Goal: Information Seeking & Learning: Learn about a topic

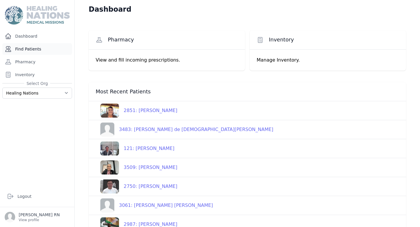
click at [48, 45] on link "Find Patients" at bounding box center [37, 49] width 70 height 12
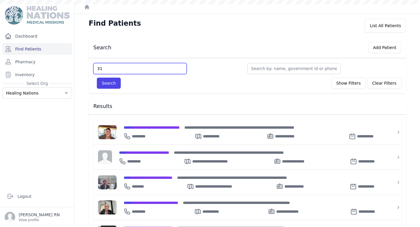
type input "316"
type input "3160"
click at [97, 77] on button "Search" at bounding box center [109, 82] width 24 height 11
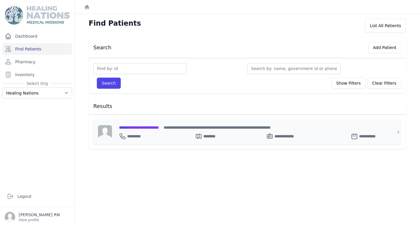
click at [133, 125] on span "**********" at bounding box center [139, 127] width 40 height 4
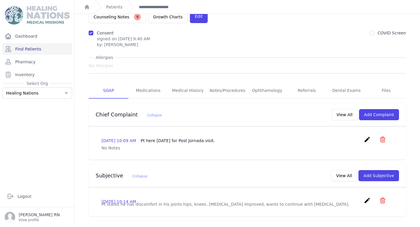
scroll to position [35, 0]
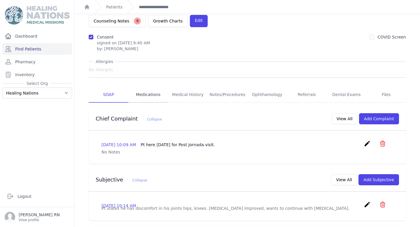
click at [156, 87] on link "Medications" at bounding box center [148, 95] width 40 height 16
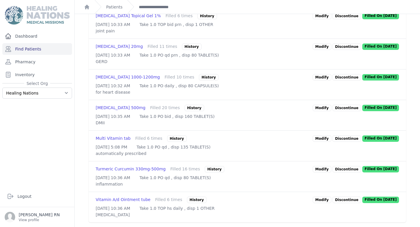
scroll to position [305, 0]
click at [37, 50] on link "Find Patients" at bounding box center [37, 49] width 70 height 12
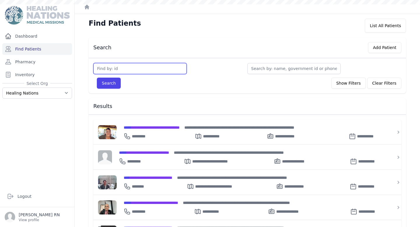
click at [127, 70] on input "text" at bounding box center [139, 68] width 93 height 11
type input "956"
click at [97, 77] on button "Search" at bounding box center [109, 82] width 24 height 11
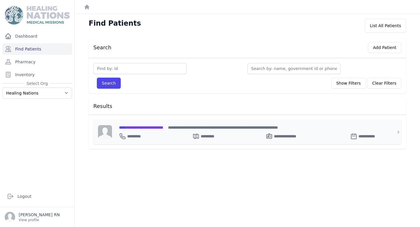
click at [154, 127] on span "**********" at bounding box center [141, 127] width 44 height 4
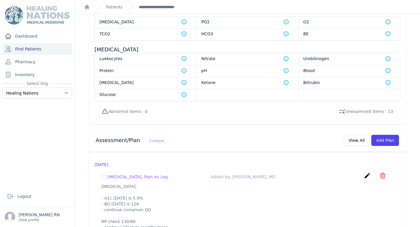
scroll to position [526, 0]
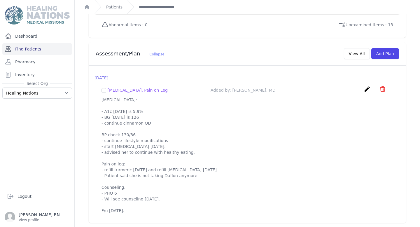
click at [27, 50] on link "Find Patients" at bounding box center [37, 49] width 70 height 12
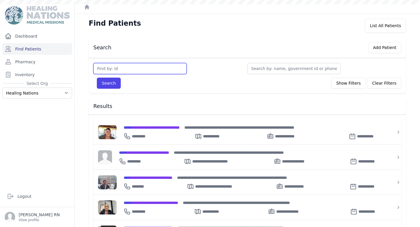
click at [121, 66] on input "text" at bounding box center [139, 68] width 93 height 11
type input "2"
type input "2247"
click at [97, 77] on button "Search" at bounding box center [109, 82] width 24 height 11
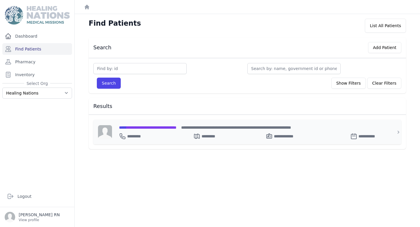
click at [152, 122] on div "**********" at bounding box center [250, 131] width 277 height 25
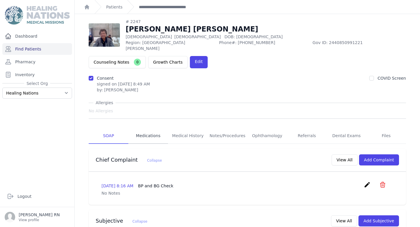
click at [149, 128] on link "Medications" at bounding box center [148, 136] width 40 height 16
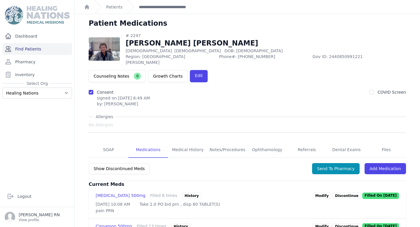
click at [38, 53] on link "Find Patients" at bounding box center [37, 49] width 70 height 12
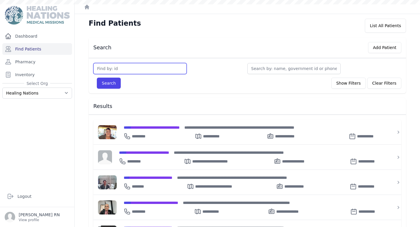
click at [109, 70] on input "text" at bounding box center [139, 68] width 93 height 11
type input "3"
type input "3140"
click at [97, 77] on button "Search" at bounding box center [109, 82] width 24 height 11
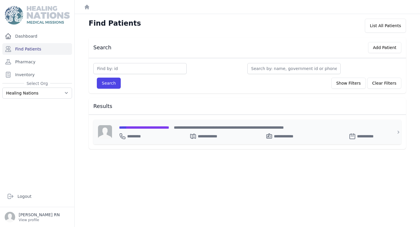
click at [147, 129] on span "**********" at bounding box center [144, 127] width 50 height 4
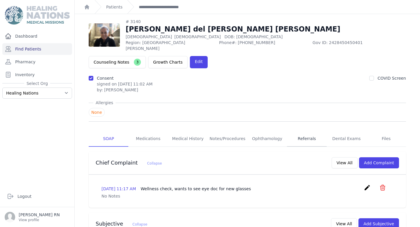
click at [313, 131] on link "Referrals" at bounding box center [307, 139] width 40 height 16
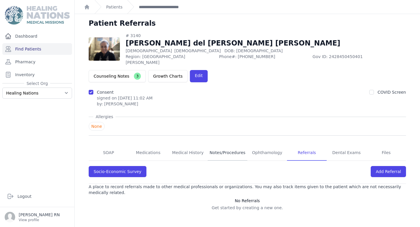
click at [219, 145] on link "Notes/Procedures" at bounding box center [227, 153] width 40 height 16
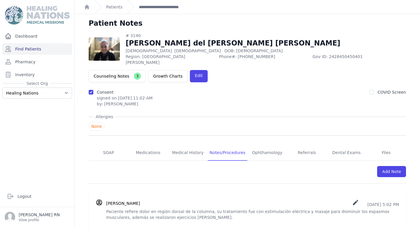
scroll to position [14, 0]
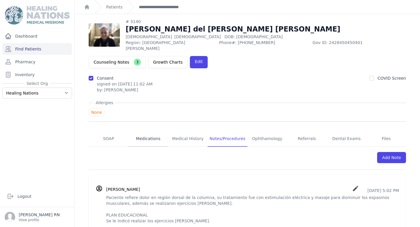
click at [144, 131] on link "Medications" at bounding box center [148, 139] width 40 height 16
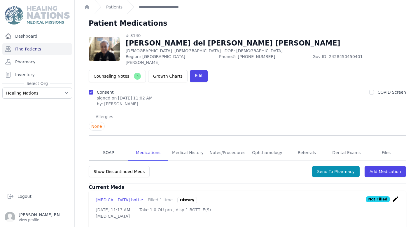
click at [109, 145] on link "SOAP" at bounding box center [109, 153] width 40 height 16
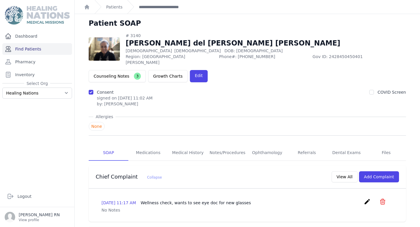
click at [47, 50] on link "Find Patients" at bounding box center [37, 49] width 70 height 12
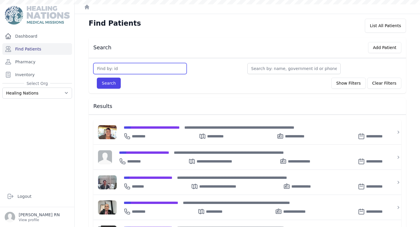
click at [114, 64] on input "text" at bounding box center [139, 68] width 93 height 11
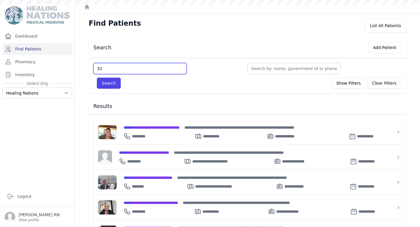
type input "31"
type input "3313"
click at [97, 77] on button "Search" at bounding box center [109, 82] width 24 height 11
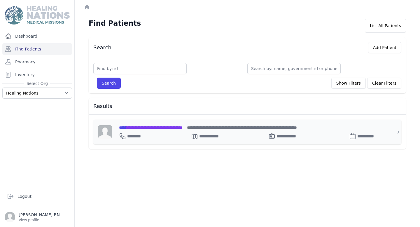
click at [152, 126] on span "**********" at bounding box center [150, 127] width 63 height 4
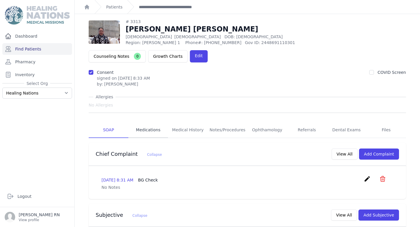
click at [150, 122] on link "Medications" at bounding box center [148, 130] width 40 height 16
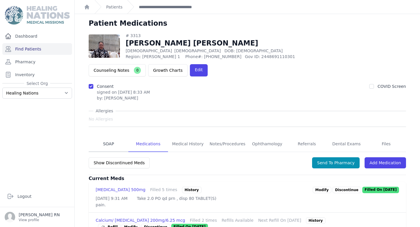
click at [111, 136] on link "SOAP" at bounding box center [109, 144] width 40 height 16
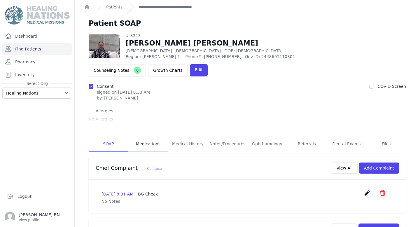
click at [146, 136] on link "Medications" at bounding box center [148, 144] width 40 height 16
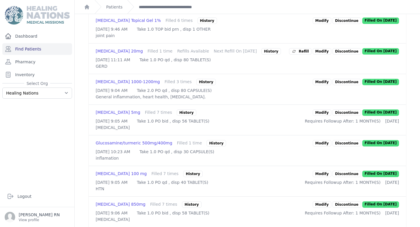
scroll to position [246, 0]
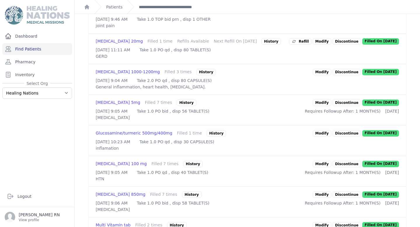
click at [191, 167] on div "History" at bounding box center [193, 164] width 20 height 6
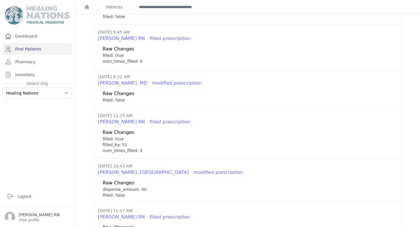
scroll to position [0, 0]
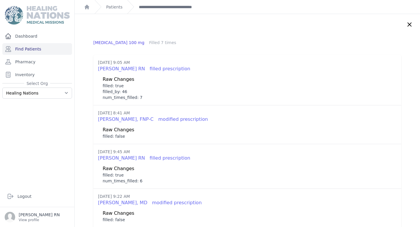
click at [409, 25] on icon at bounding box center [409, 24] width 7 height 7
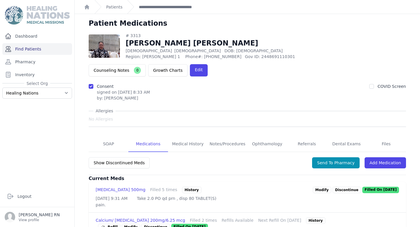
click at [52, 49] on link "Find Patients" at bounding box center [37, 49] width 70 height 12
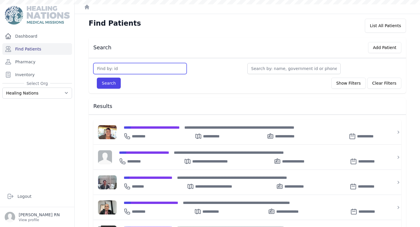
click at [131, 69] on input "text" at bounding box center [139, 68] width 93 height 11
type input "581"
click at [97, 77] on button "Search" at bounding box center [109, 82] width 24 height 11
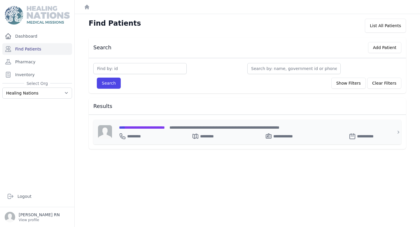
click at [146, 125] on span "**********" at bounding box center [142, 127] width 46 height 4
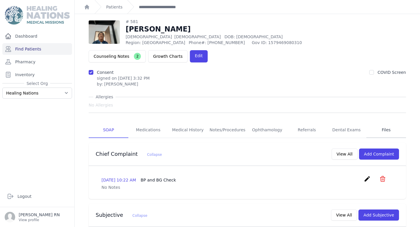
click at [379, 122] on link "Files" at bounding box center [386, 130] width 40 height 16
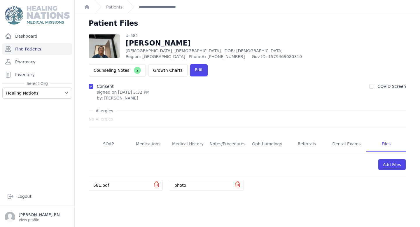
scroll to position [14, 0]
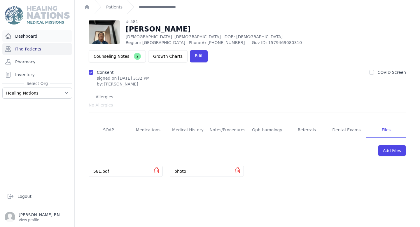
click at [45, 41] on link "Dashboard" at bounding box center [37, 36] width 70 height 12
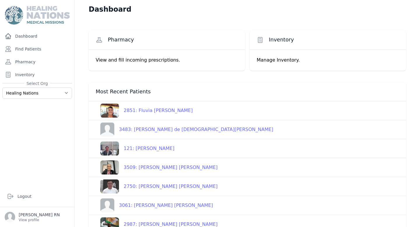
click at [166, 111] on div "2851: Fluvia Francisca Aragon Aguilar" at bounding box center [156, 110] width 74 height 7
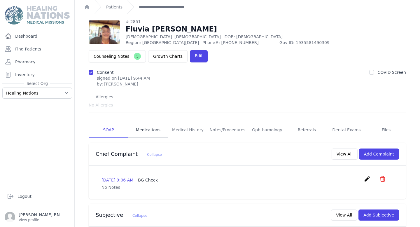
click at [146, 122] on link "Medications" at bounding box center [148, 130] width 40 height 16
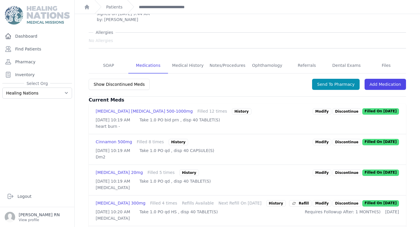
scroll to position [80, 0]
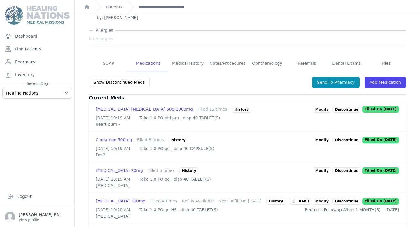
click at [174, 137] on div "History" at bounding box center [178, 140] width 20 height 6
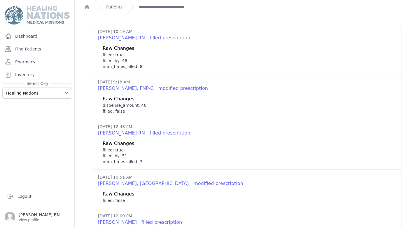
scroll to position [31, 0]
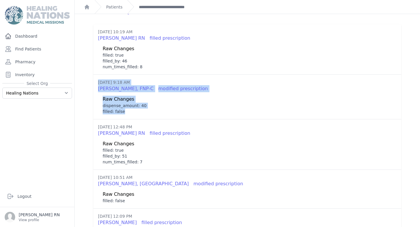
drag, startPoint x: 134, startPoint y: 110, endPoint x: 99, endPoint y: 78, distance: 47.4
click at [99, 78] on li "2025-Sep-09 9:18 AM Sharon Myers, FNP-C modified prescription Raw Changes dispe…" at bounding box center [247, 96] width 308 height 45
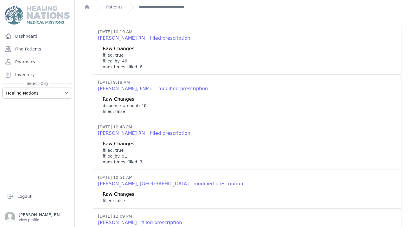
click at [143, 104] on div "dispense_amount: 40" at bounding box center [250, 106] width 294 height 6
click at [48, 50] on link "Find Patients" at bounding box center [37, 49] width 70 height 12
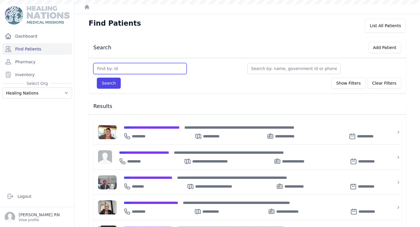
drag, startPoint x: 0, startPoint y: 0, endPoint x: 125, endPoint y: 67, distance: 141.6
click at [125, 67] on input "text" at bounding box center [139, 68] width 93 height 11
type input "31"
type input "3107"
click at [97, 77] on button "Search" at bounding box center [109, 82] width 24 height 11
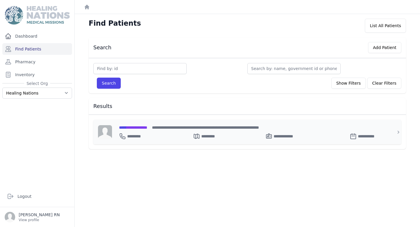
click at [140, 125] on span "**********" at bounding box center [133, 127] width 28 height 4
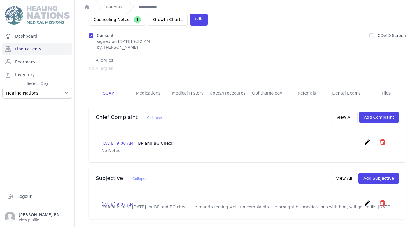
scroll to position [43, 0]
click at [33, 50] on link "Find Patients" at bounding box center [37, 49] width 70 height 12
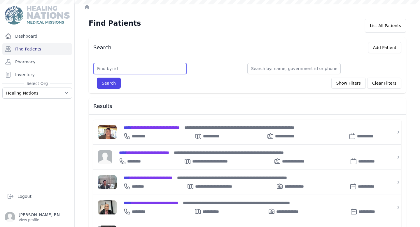
click at [125, 68] on input "text" at bounding box center [139, 68] width 93 height 11
type input "3130"
click at [97, 77] on button "Search" at bounding box center [109, 82] width 24 height 11
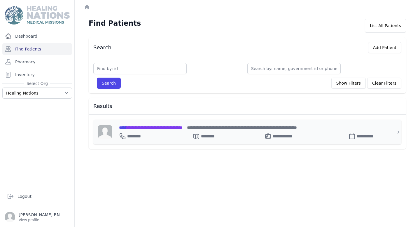
click at [141, 129] on div "**********" at bounding box center [250, 127] width 263 height 6
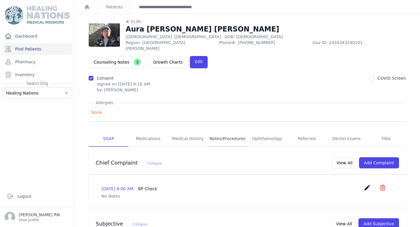
click at [234, 131] on link "Notes/Procedures" at bounding box center [227, 139] width 40 height 16
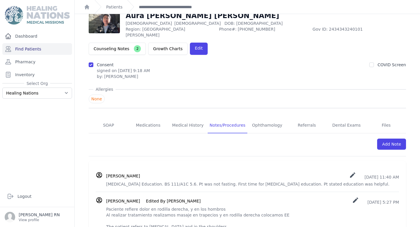
scroll to position [29, 0]
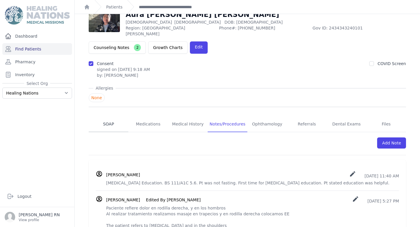
click at [101, 116] on link "SOAP" at bounding box center [109, 124] width 40 height 16
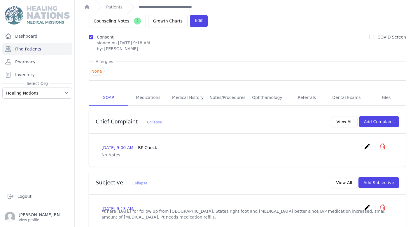
scroll to position [21, 0]
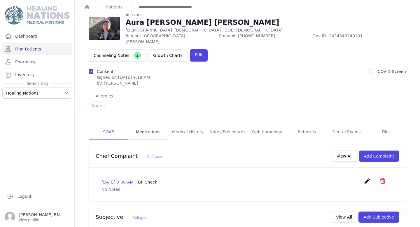
click at [147, 124] on link "Medications" at bounding box center [148, 132] width 40 height 16
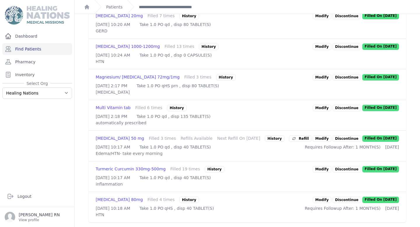
scroll to position [273, 0]
click at [49, 51] on link "Find Patients" at bounding box center [37, 49] width 70 height 12
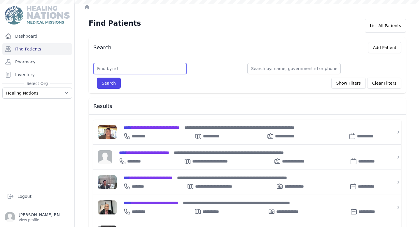
click at [126, 68] on input "text" at bounding box center [139, 68] width 93 height 11
type input "2960"
click at [97, 77] on button "Search" at bounding box center [109, 82] width 24 height 11
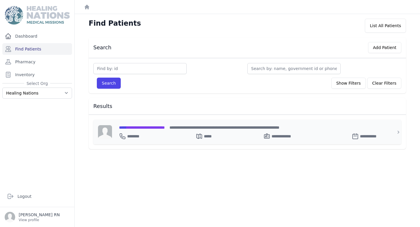
click at [148, 123] on div "**********" at bounding box center [250, 131] width 277 height 25
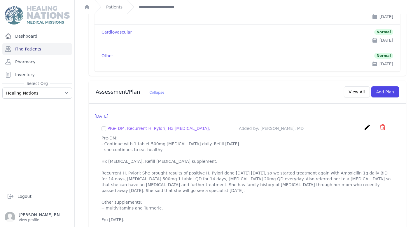
scroll to position [622, 0]
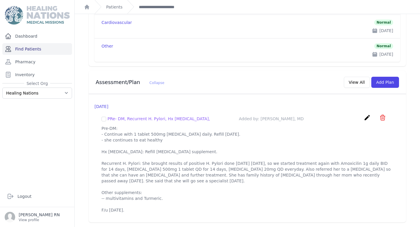
click at [51, 50] on link "Find Patients" at bounding box center [37, 49] width 70 height 12
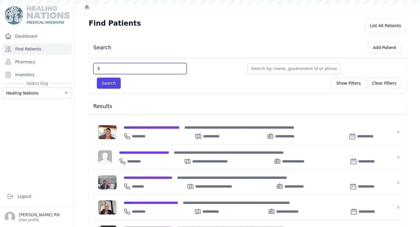
type input "33"
type input "3341"
click at [97, 77] on button "Search" at bounding box center [109, 82] width 24 height 11
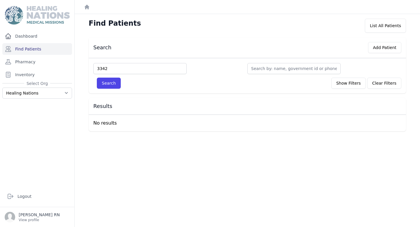
click at [97, 77] on button "Search" at bounding box center [109, 82] width 24 height 11
click at [102, 67] on input "3342" at bounding box center [139, 68] width 93 height 11
type input "3442"
click at [97, 77] on button "Search" at bounding box center [109, 82] width 24 height 11
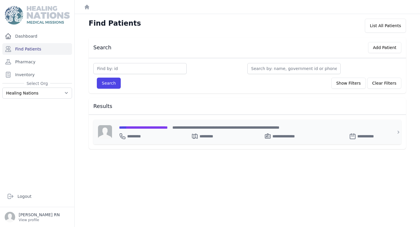
click at [137, 127] on span "**********" at bounding box center [143, 127] width 49 height 4
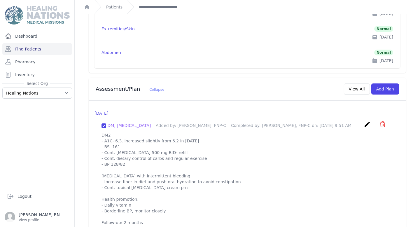
scroll to position [721, 0]
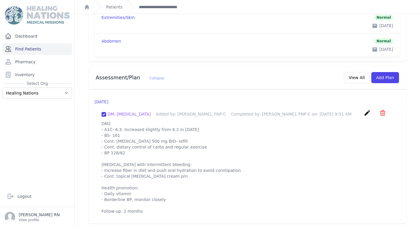
click at [51, 47] on link "Find Patients" at bounding box center [37, 49] width 70 height 12
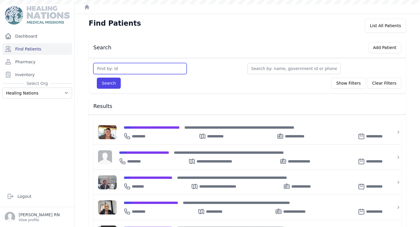
click at [124, 68] on input "text" at bounding box center [139, 68] width 93 height 11
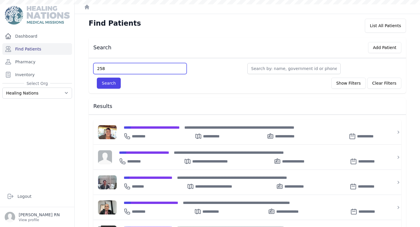
type input "2581"
click at [97, 77] on button "Search" at bounding box center [109, 82] width 24 height 11
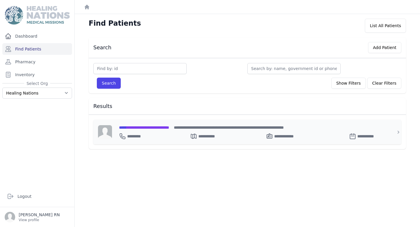
click at [141, 126] on span "**********" at bounding box center [144, 127] width 50 height 4
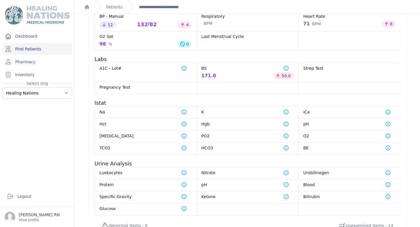
scroll to position [528, 0]
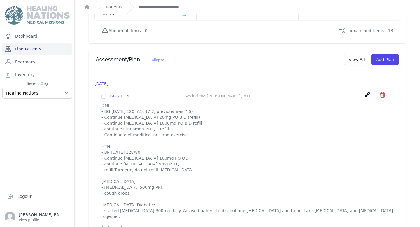
click at [52, 51] on link "Find Patients" at bounding box center [37, 49] width 70 height 12
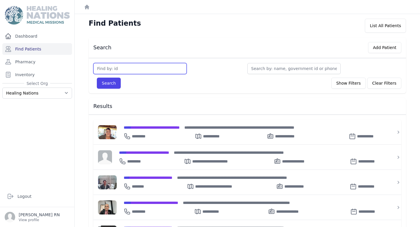
click at [108, 72] on input "text" at bounding box center [139, 68] width 93 height 11
type input "2199"
click at [97, 77] on button "Search" at bounding box center [109, 82] width 24 height 11
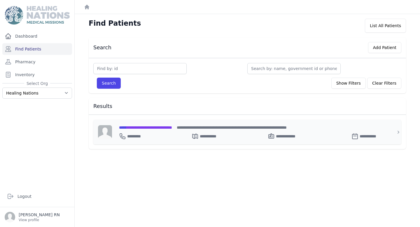
click at [140, 128] on span "**********" at bounding box center [145, 127] width 53 height 4
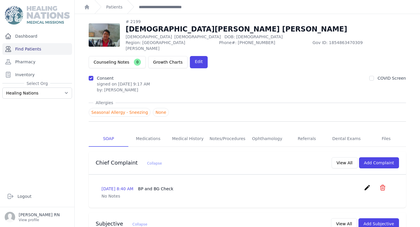
click at [39, 49] on link "Find Patients" at bounding box center [37, 49] width 70 height 12
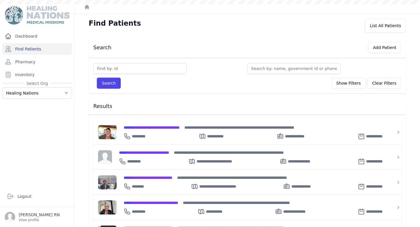
click at [118, 66] on input "text" at bounding box center [139, 68] width 93 height 11
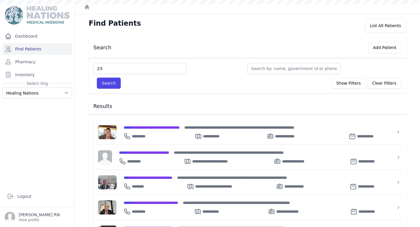
type input "23"
type input "235"
click at [97, 77] on button "Search" at bounding box center [109, 82] width 24 height 11
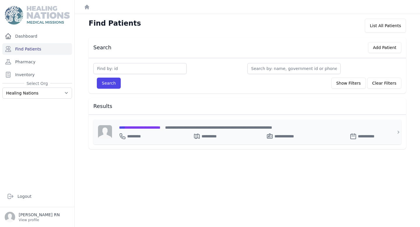
click at [133, 128] on span "**********" at bounding box center [139, 127] width 41 height 4
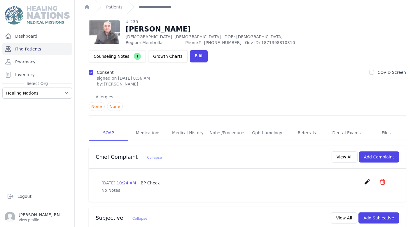
click at [46, 48] on link "Find Patients" at bounding box center [37, 49] width 70 height 12
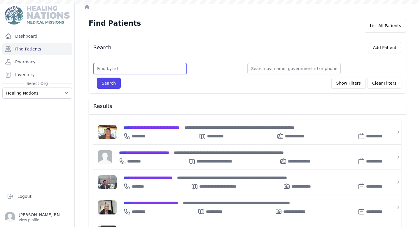
click at [115, 64] on input "text" at bounding box center [139, 68] width 93 height 11
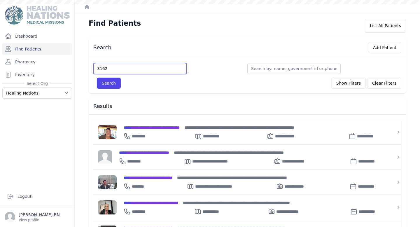
type input "3162"
click at [97, 77] on button "Search" at bounding box center [109, 82] width 24 height 11
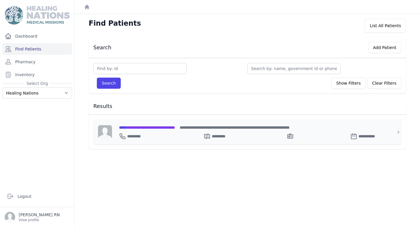
click at [140, 129] on span "**********" at bounding box center [147, 127] width 56 height 4
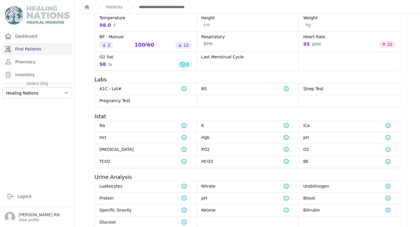
scroll to position [265, 0]
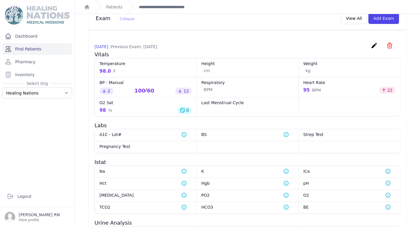
click at [56, 47] on link "Find Patients" at bounding box center [37, 49] width 70 height 12
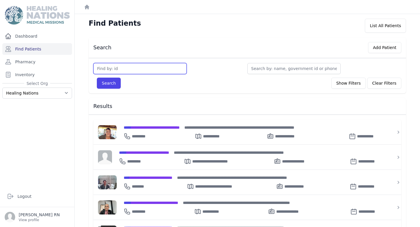
click at [112, 67] on input "text" at bounding box center [139, 68] width 93 height 11
type input "3541"
click at [97, 77] on button "Search" at bounding box center [109, 82] width 24 height 11
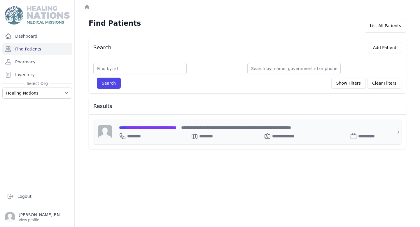
click at [149, 126] on span "**********" at bounding box center [147, 127] width 57 height 4
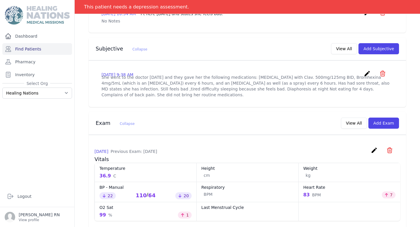
scroll to position [73, 0]
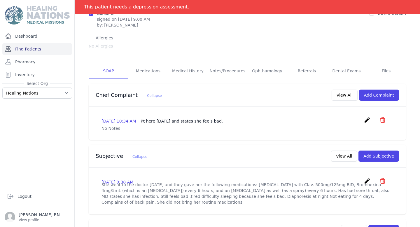
click at [36, 48] on link "Find Patients" at bounding box center [37, 49] width 70 height 12
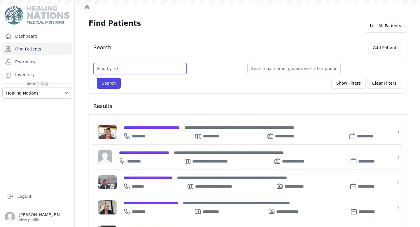
click at [140, 71] on input "text" at bounding box center [139, 68] width 93 height 11
type input "416"
click at [97, 77] on button "Search" at bounding box center [109, 82] width 24 height 11
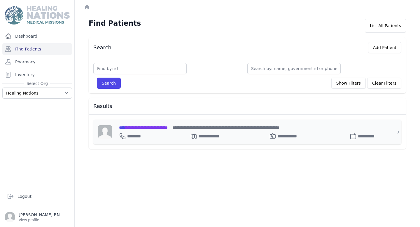
click at [160, 128] on span "**********" at bounding box center [143, 127] width 49 height 4
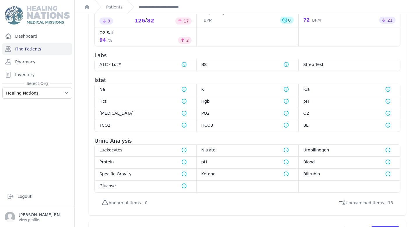
scroll to position [474, 0]
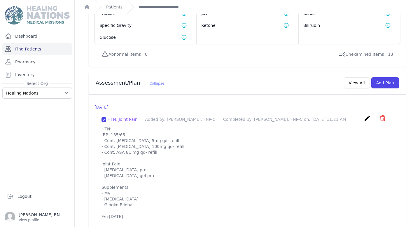
click at [50, 47] on link "Find Patients" at bounding box center [37, 49] width 70 height 12
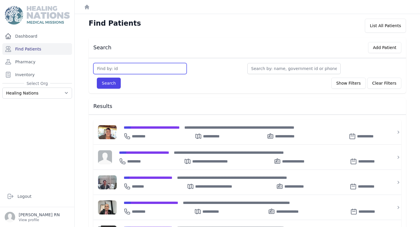
click at [121, 64] on input "text" at bounding box center [139, 68] width 93 height 11
type input "223"
type input "2238"
click at [97, 77] on button "Search" at bounding box center [109, 82] width 24 height 11
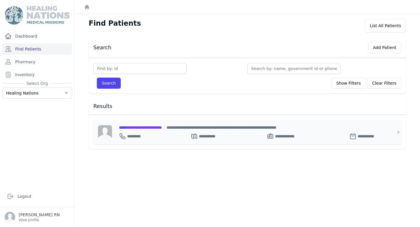
click at [152, 128] on span "**********" at bounding box center [140, 127] width 43 height 4
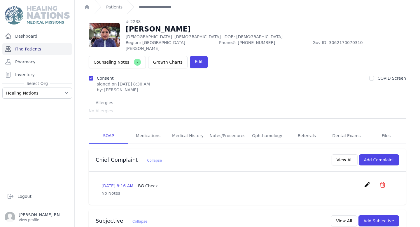
click at [39, 49] on link "Find Patients" at bounding box center [37, 49] width 70 height 12
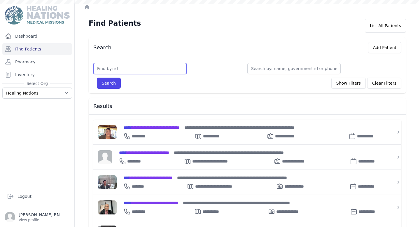
click at [126, 67] on input "text" at bounding box center [139, 68] width 93 height 11
type input "2987"
click at [97, 77] on button "Search" at bounding box center [109, 82] width 24 height 11
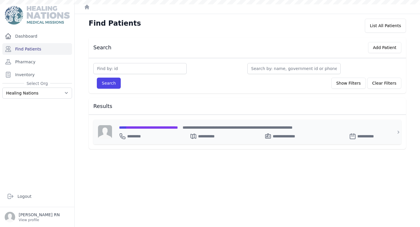
click at [142, 124] on div "**********" at bounding box center [250, 127] width 263 height 6
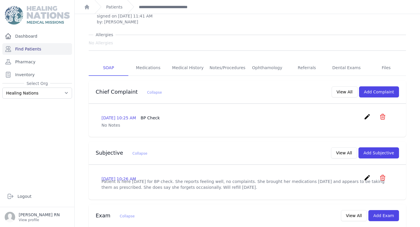
scroll to position [68, 0]
click at [190, 59] on link "Medical History" at bounding box center [188, 67] width 40 height 16
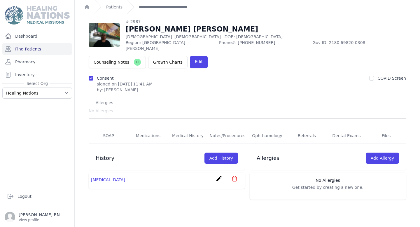
scroll to position [14, 0]
click at [106, 128] on link "SOAP" at bounding box center [109, 136] width 40 height 16
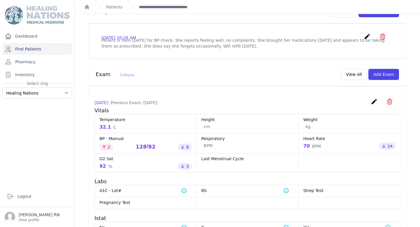
scroll to position [111, 0]
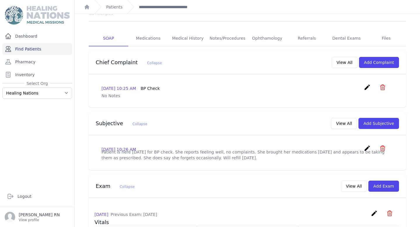
click at [53, 46] on link "Find Patients" at bounding box center [37, 49] width 70 height 12
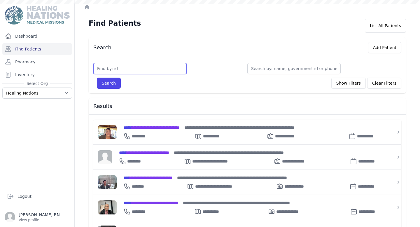
click at [134, 70] on input "text" at bounding box center [139, 68] width 93 height 11
type input "3752"
click at [97, 77] on button "Search" at bounding box center [109, 82] width 24 height 11
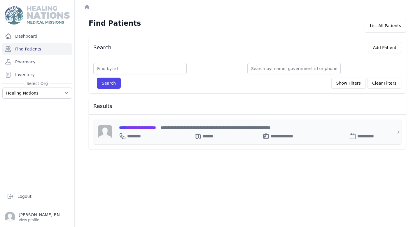
click at [155, 126] on span "**********" at bounding box center [137, 127] width 37 height 4
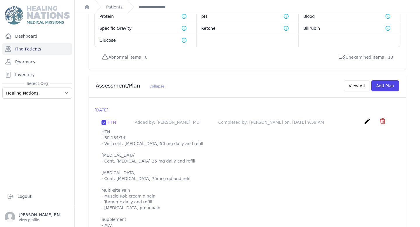
scroll to position [524, 0]
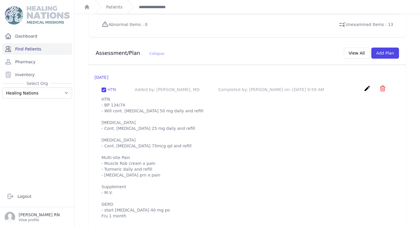
click at [36, 50] on link "Find Patients" at bounding box center [37, 49] width 70 height 12
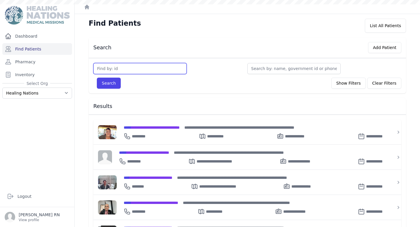
click at [113, 68] on input "text" at bounding box center [139, 68] width 93 height 11
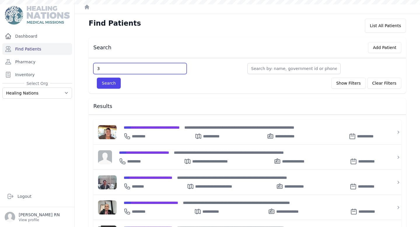
type input "3"
type input "3164"
click at [97, 77] on button "Search" at bounding box center [109, 82] width 24 height 11
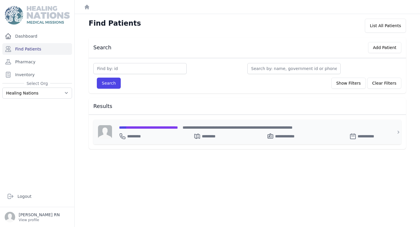
click at [150, 128] on span "**********" at bounding box center [148, 127] width 59 height 4
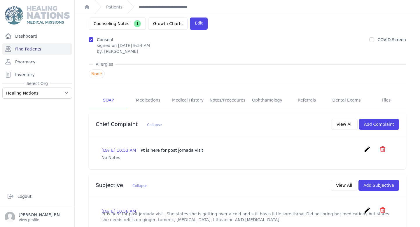
scroll to position [33, 0]
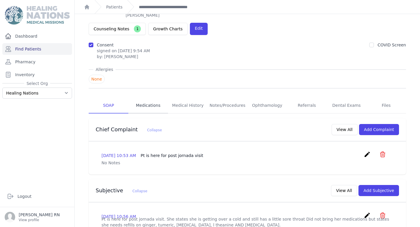
click at [143, 98] on link "Medications" at bounding box center [148, 106] width 40 height 16
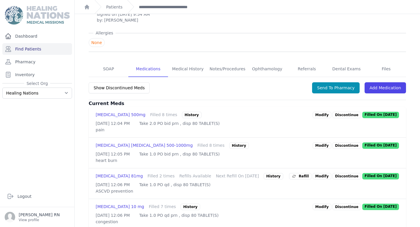
scroll to position [79, 0]
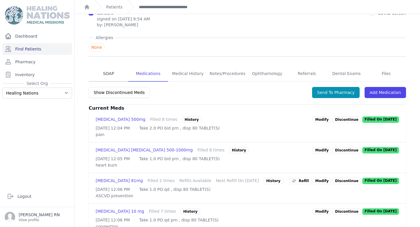
click at [112, 66] on link "SOAP" at bounding box center [109, 74] width 40 height 16
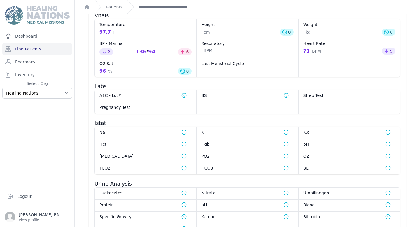
scroll to position [518, 0]
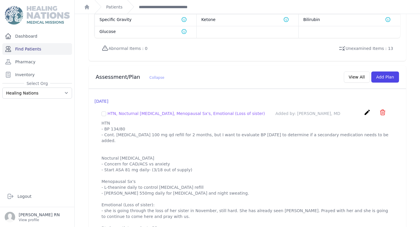
click at [64, 50] on link "Find Patients" at bounding box center [37, 49] width 70 height 12
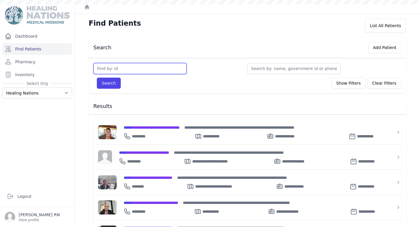
click at [137, 65] on input "text" at bounding box center [139, 68] width 93 height 11
type input "2775"
click at [97, 77] on button "Search" at bounding box center [109, 82] width 24 height 11
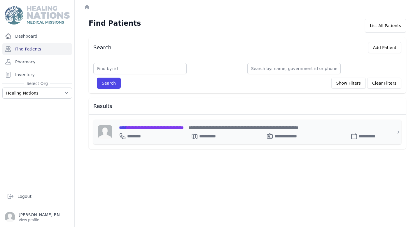
click at [155, 124] on div "**********" at bounding box center [250, 131] width 277 height 25
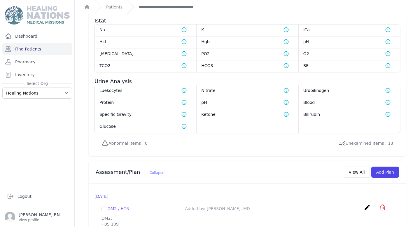
scroll to position [505, 0]
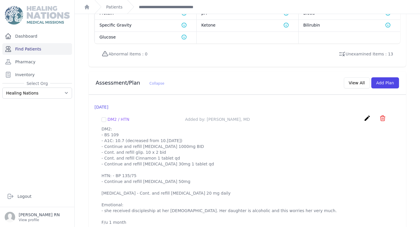
click at [46, 52] on link "Find Patients" at bounding box center [37, 49] width 70 height 12
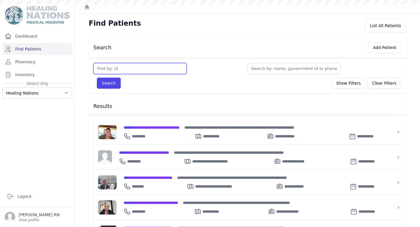
click at [119, 68] on input "text" at bounding box center [139, 68] width 93 height 11
type input "31"
type input "3145"
click at [97, 77] on button "Search" at bounding box center [109, 82] width 24 height 11
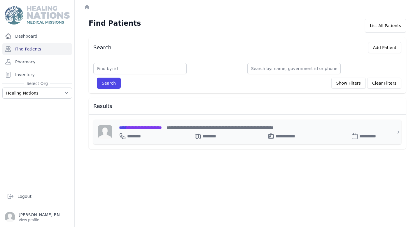
click at [149, 123] on div "**********" at bounding box center [250, 131] width 277 height 25
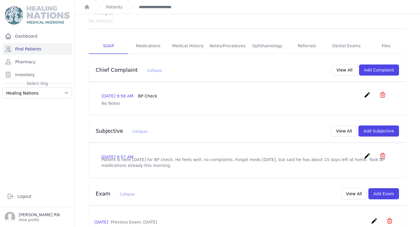
scroll to position [63, 0]
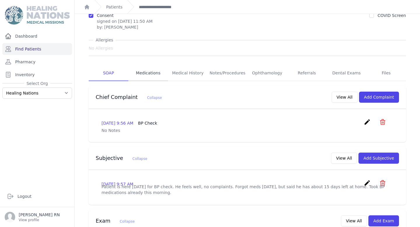
click at [149, 65] on link "Medications" at bounding box center [148, 73] width 40 height 16
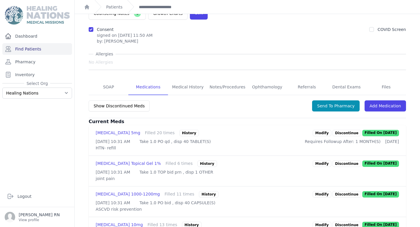
click at [179, 130] on div "History" at bounding box center [189, 133] width 20 height 6
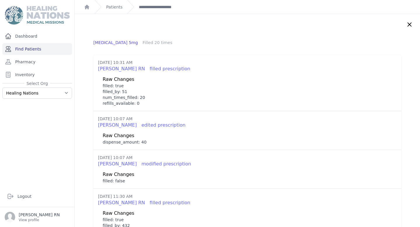
click at [49, 49] on link "Find Patients" at bounding box center [37, 49] width 70 height 12
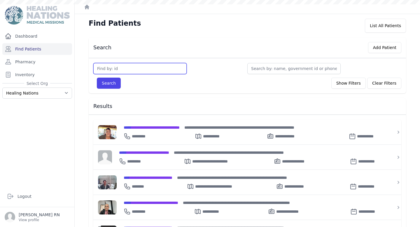
click at [128, 66] on input "text" at bounding box center [139, 68] width 93 height 11
type input "2239"
click at [97, 77] on button "Search" at bounding box center [109, 82] width 24 height 11
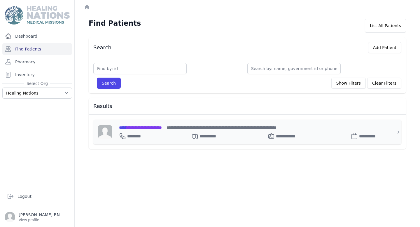
click at [155, 128] on span "**********" at bounding box center [140, 127] width 43 height 4
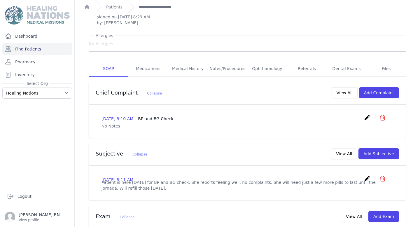
scroll to position [66, 0]
click at [368, 114] on icon "create" at bounding box center [366, 117] width 7 height 7
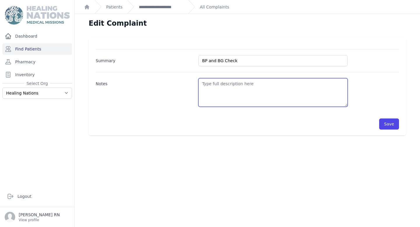
click at [218, 82] on textarea "Notes" at bounding box center [272, 92] width 149 height 29
type textarea "a"
type textarea "Patient can graduate at jornada."
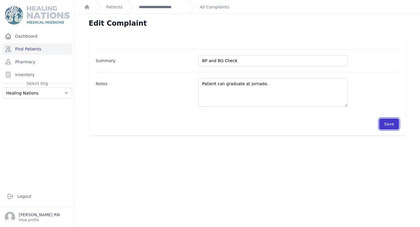
click at [383, 124] on button "Save" at bounding box center [389, 123] width 20 height 11
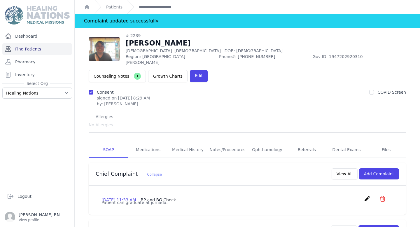
click at [37, 50] on link "Find Patients" at bounding box center [37, 49] width 70 height 12
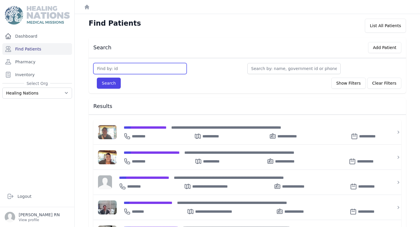
click at [114, 70] on input "text" at bounding box center [139, 68] width 93 height 11
type input "3149"
click at [97, 77] on button "Search" at bounding box center [109, 82] width 24 height 11
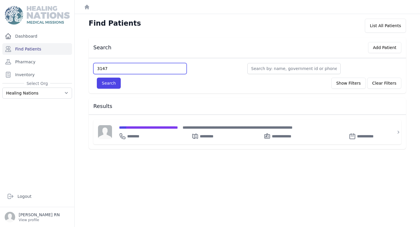
type input "3147"
click at [97, 77] on button "Search" at bounding box center [109, 82] width 24 height 11
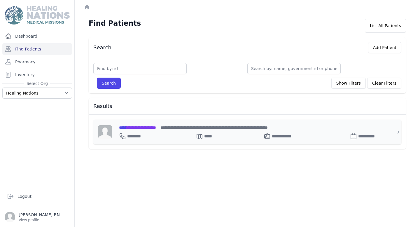
click at [153, 127] on span "**********" at bounding box center [137, 127] width 37 height 4
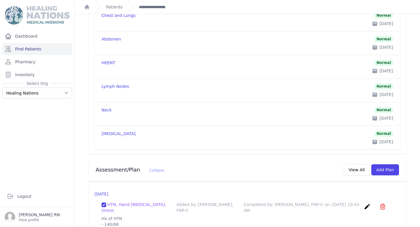
scroll to position [716, 0]
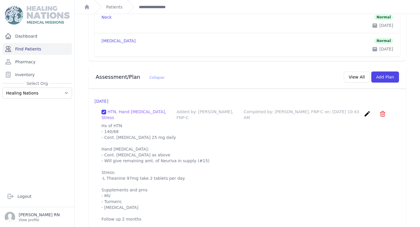
click at [54, 50] on link "Find Patients" at bounding box center [37, 49] width 70 height 12
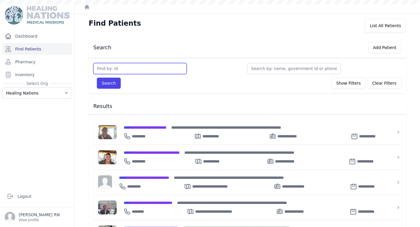
click at [124, 70] on input "text" at bounding box center [139, 68] width 93 height 11
type input "3113"
click at [97, 77] on button "Search" at bounding box center [109, 82] width 24 height 11
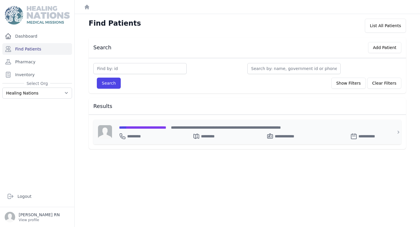
click at [151, 126] on span "**********" at bounding box center [142, 127] width 47 height 4
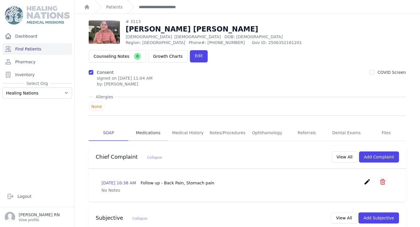
click at [150, 125] on link "Medications" at bounding box center [148, 133] width 40 height 16
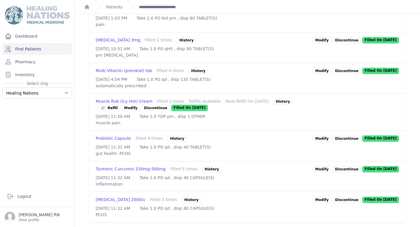
scroll to position [359, 0]
click at [56, 50] on link "Find Patients" at bounding box center [37, 49] width 70 height 12
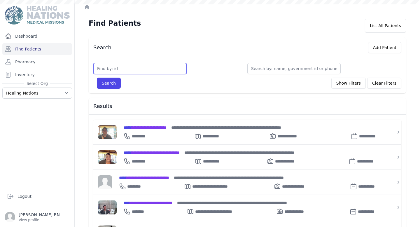
click at [133, 71] on input "text" at bounding box center [139, 68] width 93 height 11
type input "230`"
type input "2301"
click at [97, 77] on button "Search" at bounding box center [109, 82] width 24 height 11
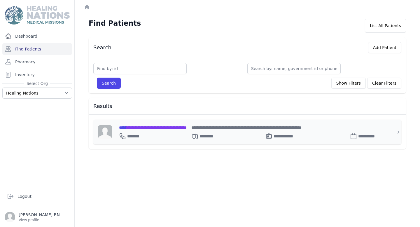
click at [141, 128] on span "**********" at bounding box center [153, 127] width 68 height 4
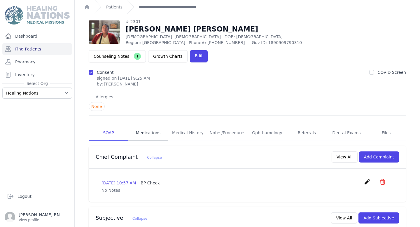
click at [149, 125] on link "Medications" at bounding box center [148, 133] width 40 height 16
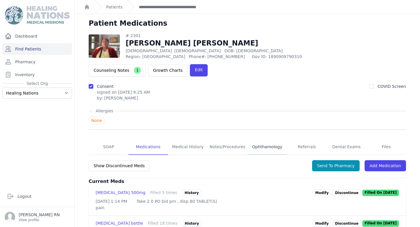
click at [276, 139] on link "Ophthamology" at bounding box center [267, 147] width 40 height 16
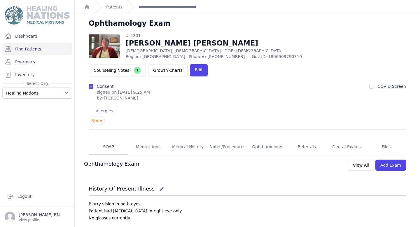
click at [111, 139] on link "SOAP" at bounding box center [109, 147] width 40 height 16
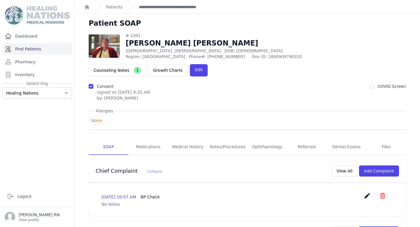
click at [56, 50] on link "Find Patients" at bounding box center [37, 49] width 70 height 12
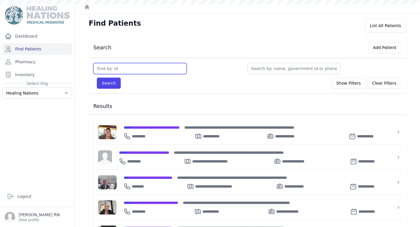
click at [127, 68] on input "text" at bounding box center [139, 68] width 93 height 11
type input "11"
type input "115"
click at [97, 77] on button "Search" at bounding box center [109, 82] width 24 height 11
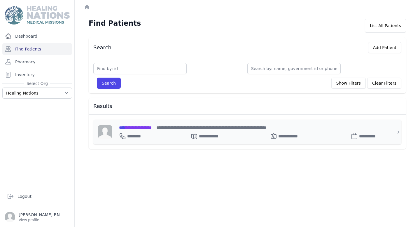
click at [146, 126] on span "**********" at bounding box center [135, 127] width 33 height 4
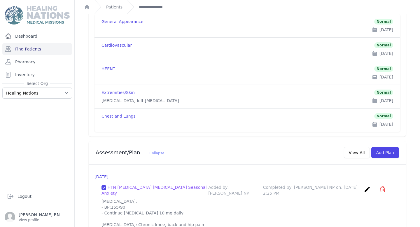
scroll to position [627, 0]
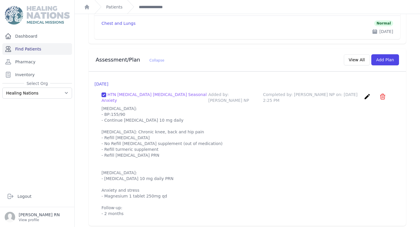
click at [50, 47] on link "Find Patients" at bounding box center [37, 49] width 70 height 12
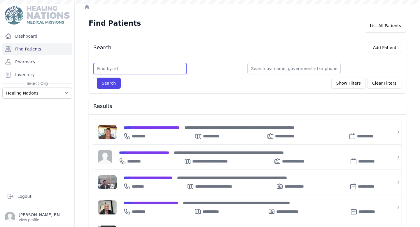
click at [111, 68] on input "text" at bounding box center [139, 68] width 93 height 11
type input "2"
type input "2042"
click at [97, 77] on button "Search" at bounding box center [109, 82] width 24 height 11
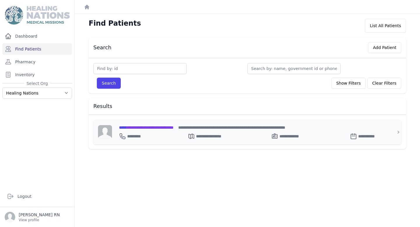
click at [149, 127] on span "**********" at bounding box center [146, 127] width 54 height 4
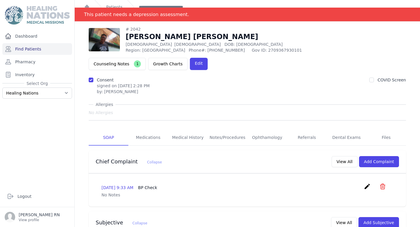
scroll to position [8, 0]
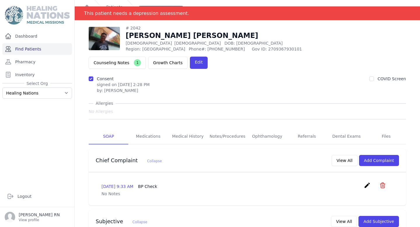
click at [44, 52] on link "Find Patients" at bounding box center [37, 49] width 70 height 12
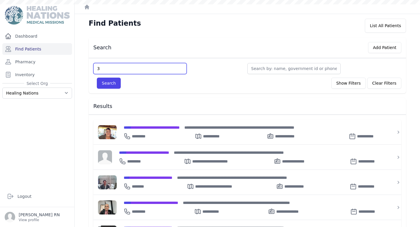
type input "34"
type input "3437"
click at [97, 77] on button "Search" at bounding box center [109, 82] width 24 height 11
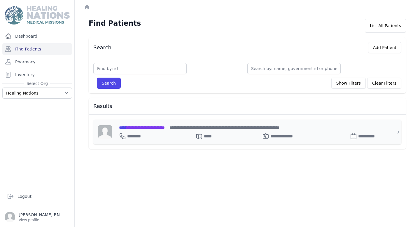
click at [149, 125] on span "**********" at bounding box center [142, 127] width 46 height 4
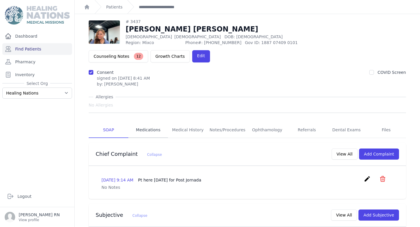
click at [141, 122] on link "Medications" at bounding box center [148, 130] width 40 height 16
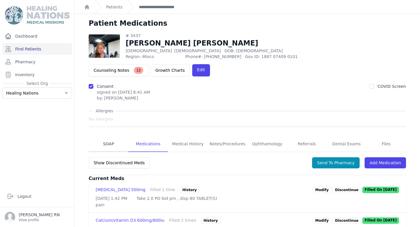
click at [114, 136] on link "SOAP" at bounding box center [109, 144] width 40 height 16
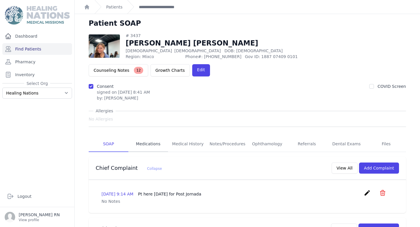
click at [143, 136] on link "Medications" at bounding box center [148, 144] width 40 height 16
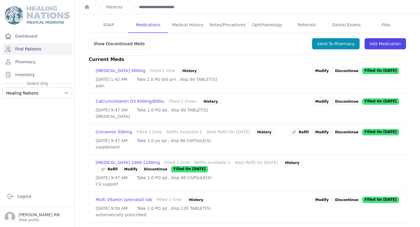
scroll to position [125, 0]
click at [52, 49] on link "Find Patients" at bounding box center [37, 49] width 70 height 12
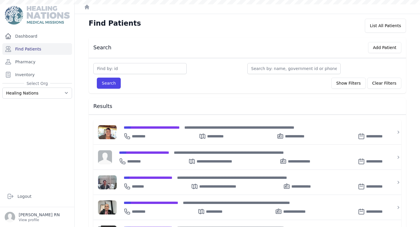
click at [130, 71] on input "text" at bounding box center [139, 68] width 93 height 11
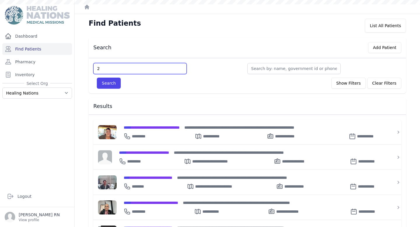
type input "23"
type input "2345"
click at [97, 77] on button "Search" at bounding box center [109, 82] width 24 height 11
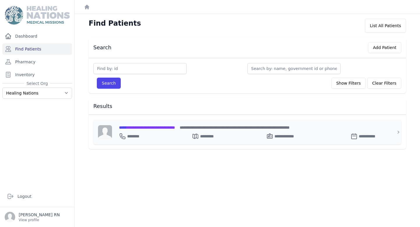
click at [163, 128] on span "**********" at bounding box center [147, 127] width 56 height 4
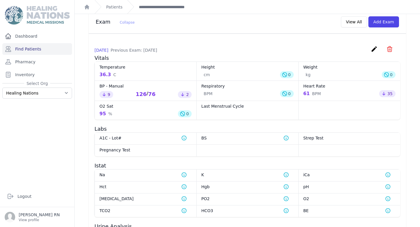
scroll to position [486, 0]
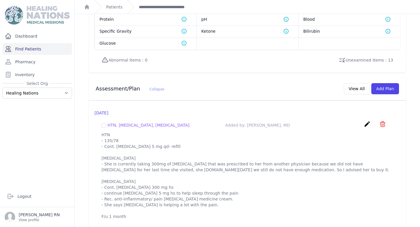
click at [31, 49] on link "Find Patients" at bounding box center [37, 49] width 70 height 12
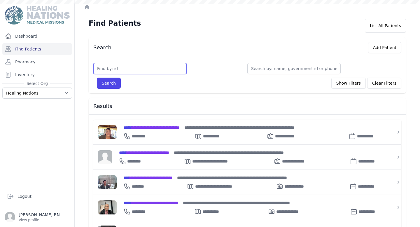
click at [115, 65] on input "text" at bounding box center [139, 68] width 93 height 11
type input "20"
type input "2095"
click at [97, 77] on button "Search" at bounding box center [109, 82] width 24 height 11
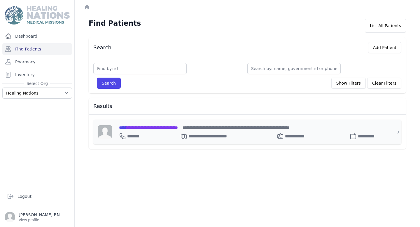
click at [157, 127] on span "**********" at bounding box center [148, 127] width 59 height 4
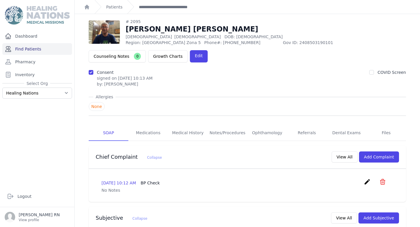
click at [50, 45] on link "Find Patients" at bounding box center [37, 49] width 70 height 12
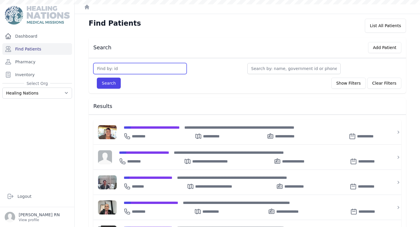
click at [138, 67] on input "text" at bounding box center [139, 68] width 93 height 11
type input "20"
type input "2096"
click at [97, 77] on button "Search" at bounding box center [109, 82] width 24 height 11
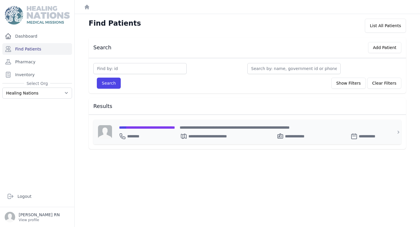
click at [173, 125] on span "**********" at bounding box center [147, 127] width 56 height 4
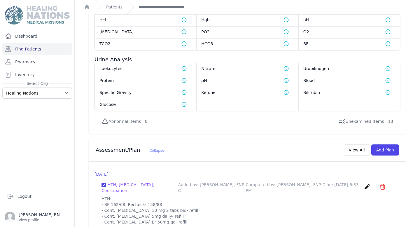
scroll to position [550, 0]
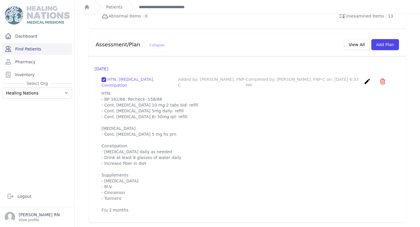
click at [47, 51] on link "Find Patients" at bounding box center [37, 49] width 70 height 12
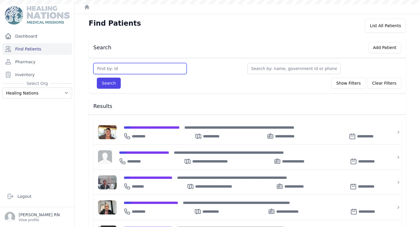
click at [136, 69] on input "text" at bounding box center [139, 68] width 93 height 11
type input "3038"
click at [97, 77] on button "Search" at bounding box center [109, 82] width 24 height 11
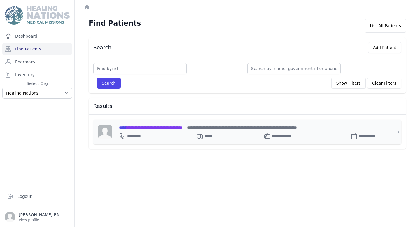
click at [155, 127] on span "**********" at bounding box center [150, 127] width 63 height 4
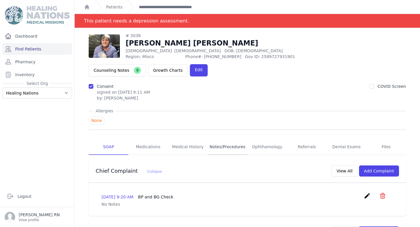
click at [239, 139] on link "Notes/Procedures" at bounding box center [227, 147] width 40 height 16
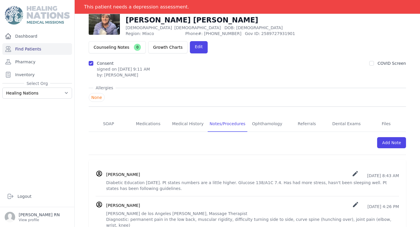
scroll to position [43, 0]
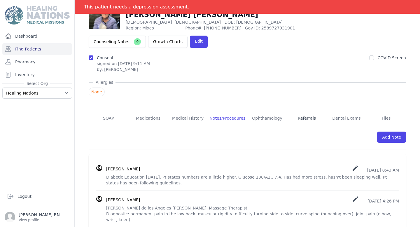
click at [307, 110] on link "Referrals" at bounding box center [307, 118] width 40 height 16
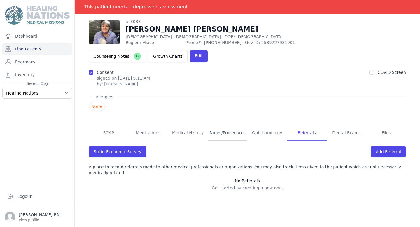
click at [230, 125] on link "Notes/Procedures" at bounding box center [227, 133] width 40 height 16
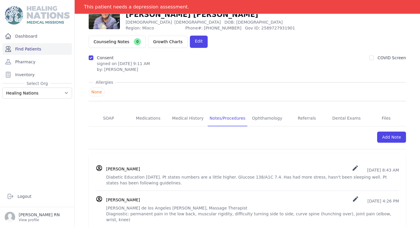
click at [46, 47] on link "Find Patients" at bounding box center [37, 49] width 70 height 12
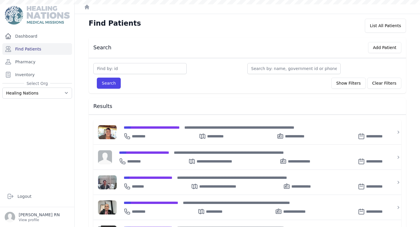
click at [136, 65] on input "text" at bounding box center [139, 68] width 93 height 11
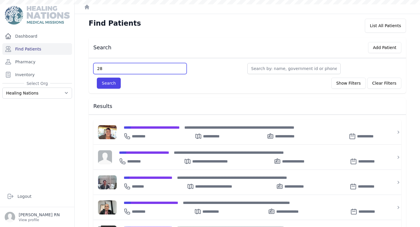
type input "281"
type input "2819"
click at [97, 77] on button "Search" at bounding box center [109, 82] width 24 height 11
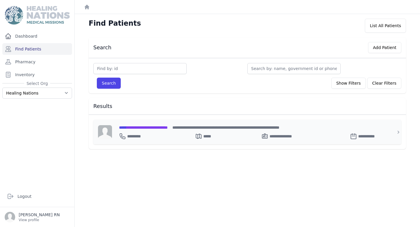
click at [148, 133] on div "**********" at bounding box center [250, 134] width 263 height 9
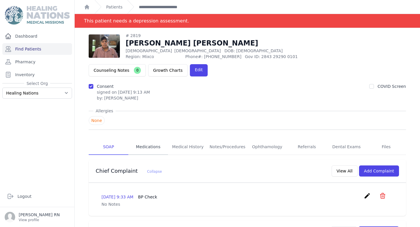
click at [143, 139] on link "Medications" at bounding box center [148, 147] width 40 height 16
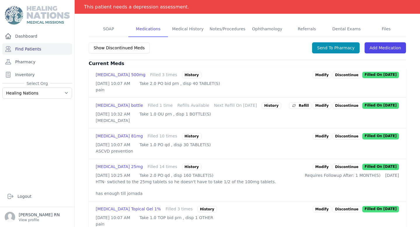
scroll to position [139, 0]
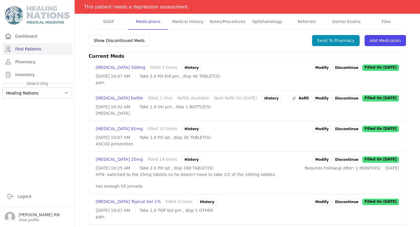
click at [182, 126] on div "History" at bounding box center [192, 129] width 20 height 6
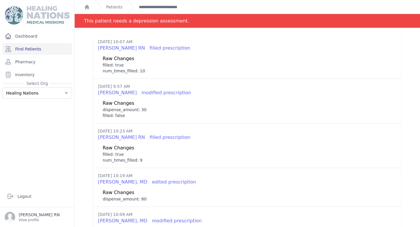
scroll to position [0, 0]
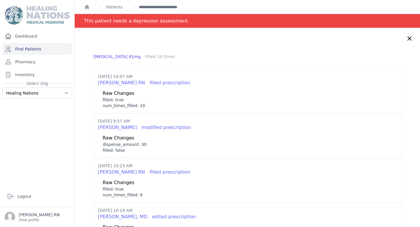
click at [411, 37] on icon at bounding box center [409, 38] width 7 height 7
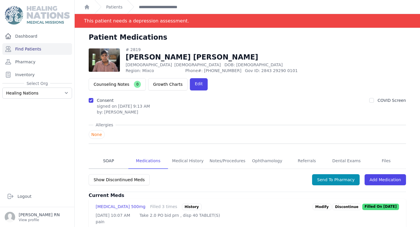
click at [113, 153] on link "SOAP" at bounding box center [109, 161] width 40 height 16
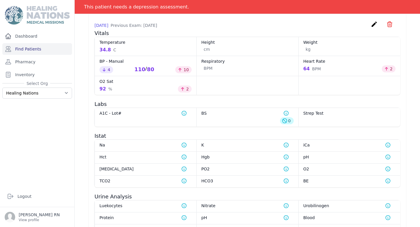
scroll to position [579, 0]
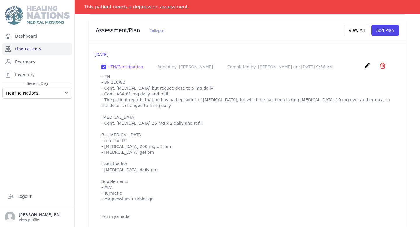
click at [43, 49] on link "Find Patients" at bounding box center [37, 49] width 70 height 12
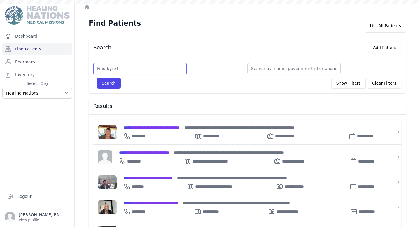
click at [129, 66] on input "text" at bounding box center [139, 68] width 93 height 11
type input "31"
type input "3135"
click at [97, 77] on button "Search" at bounding box center [109, 82] width 24 height 11
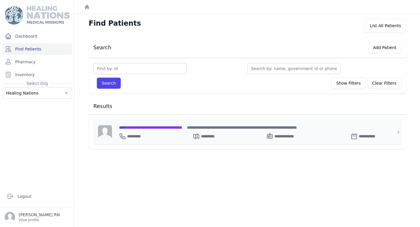
click at [153, 127] on span "**********" at bounding box center [150, 127] width 63 height 4
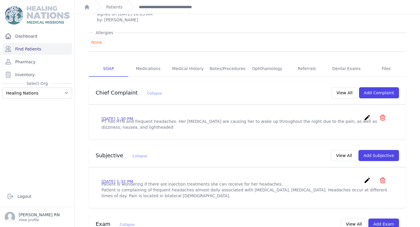
scroll to position [57, 0]
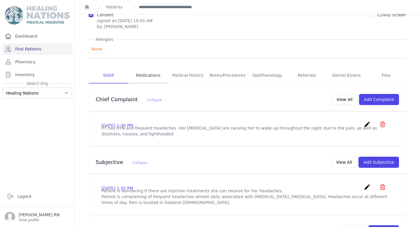
click at [149, 68] on link "Medications" at bounding box center [148, 76] width 40 height 16
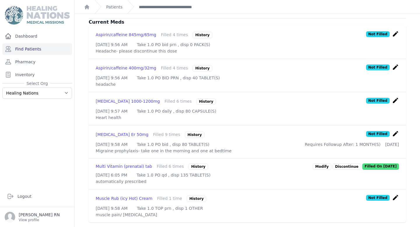
scroll to position [176, 0]
click at [54, 52] on link "Find Patients" at bounding box center [37, 49] width 70 height 12
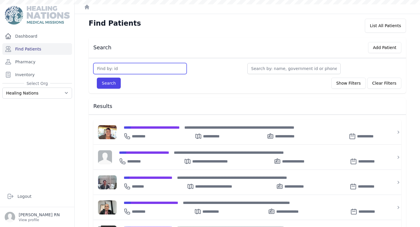
click at [124, 69] on input "text" at bounding box center [139, 68] width 93 height 11
type input "2332"
click at [97, 77] on button "Search" at bounding box center [109, 82] width 24 height 11
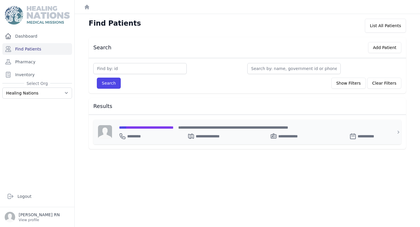
click at [134, 124] on div "**********" at bounding box center [250, 131] width 277 height 25
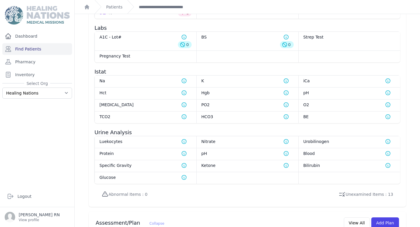
scroll to position [560, 0]
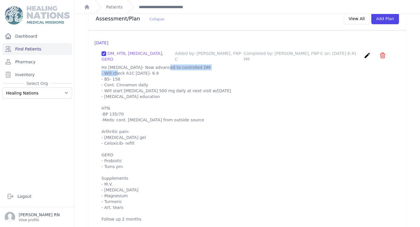
drag, startPoint x: 134, startPoint y: 56, endPoint x: 192, endPoint y: 57, distance: 58.3
click at [192, 64] on p "Hx Prediabetes- Now advanced to controlled DM - Will check A1C today- 6.9 - BS-…" at bounding box center [246, 142] width 291 height 157
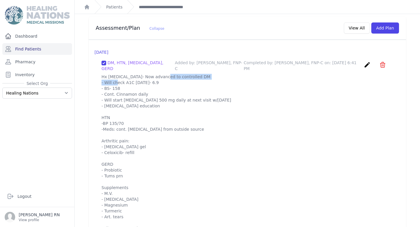
scroll to position [550, 0]
click at [54, 52] on link "Find Patients" at bounding box center [37, 49] width 70 height 12
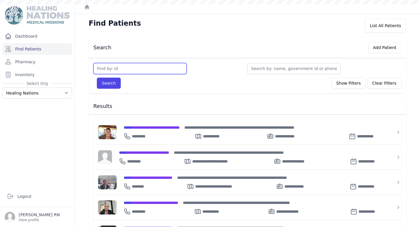
click at [145, 64] on input "text" at bounding box center [139, 68] width 93 height 11
type input "3689"
click at [97, 77] on button "Search" at bounding box center [109, 82] width 24 height 11
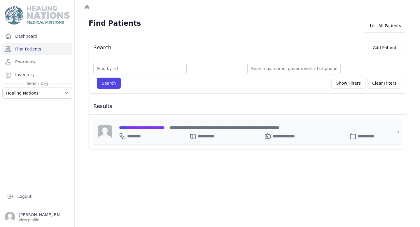
click at [164, 126] on span "**********" at bounding box center [142, 127] width 46 height 4
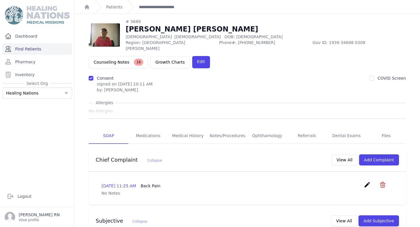
click at [63, 48] on link "Find Patients" at bounding box center [37, 49] width 70 height 12
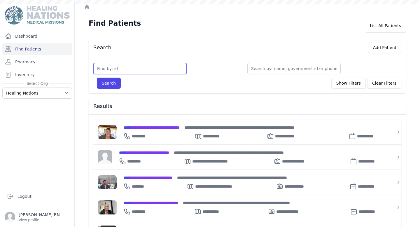
click at [119, 67] on input "text" at bounding box center [139, 68] width 93 height 11
type input "3323"
click at [97, 77] on button "Search" at bounding box center [109, 82] width 24 height 11
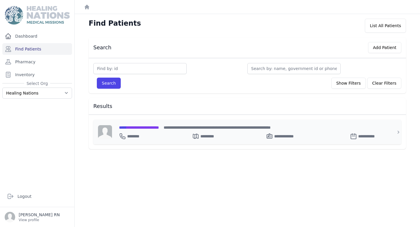
click at [159, 126] on span "**********" at bounding box center [139, 127] width 40 height 4
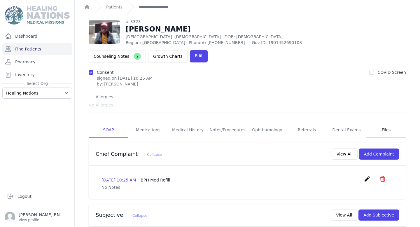
click at [383, 122] on link "Files" at bounding box center [386, 130] width 40 height 16
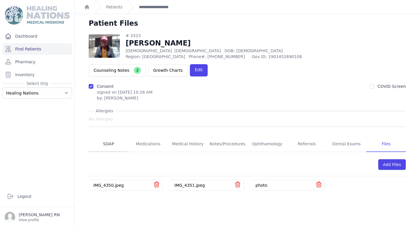
click at [99, 136] on link "SOAP" at bounding box center [109, 144] width 40 height 16
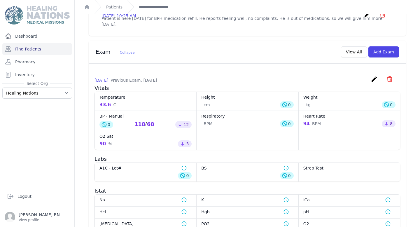
scroll to position [231, 0]
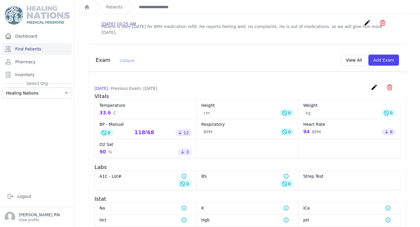
click at [126, 59] on span "Collapse" at bounding box center [127, 61] width 15 height 4
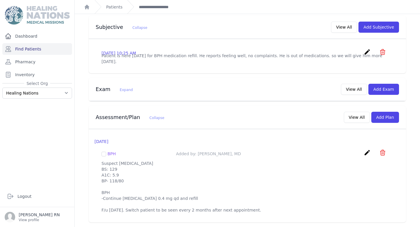
scroll to position [190, 0]
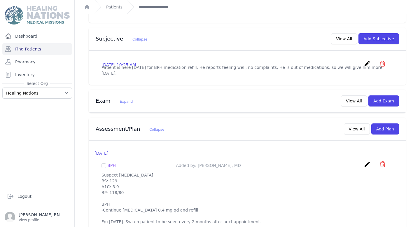
click at [126, 99] on span "Expand" at bounding box center [126, 101] width 13 height 4
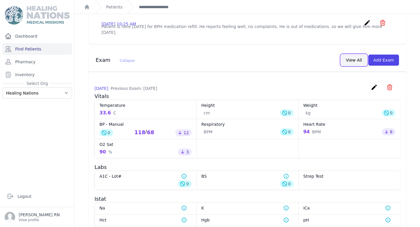
click at [356, 54] on button "View All" at bounding box center [354, 59] width 26 height 11
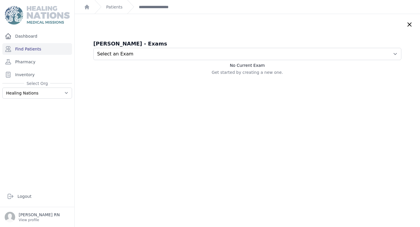
click at [151, 47] on h3 "Luis Alberto Paz Tun - Exams" at bounding box center [247, 44] width 308 height 8
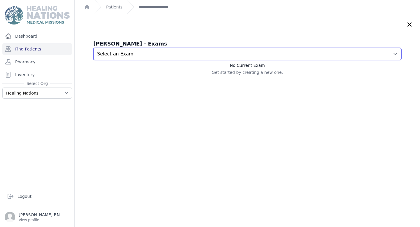
click at [149, 51] on select "Select an Exam 2025-Sep-04 10:26 AM 2025-Jun-19 9:33 AM 2025-May-08 8:49 AM 202…" at bounding box center [247, 54] width 308 height 12
select select "7269"
click at [93, 48] on select "Select an Exam 2025-Sep-04 10:26 AM 2025-Jun-19 9:33 AM 2025-May-08 8:49 AM 202…" at bounding box center [247, 54] width 308 height 12
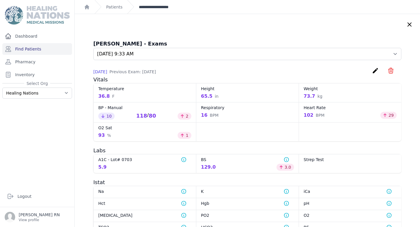
click at [146, 9] on link "**********" at bounding box center [158, 7] width 39 height 6
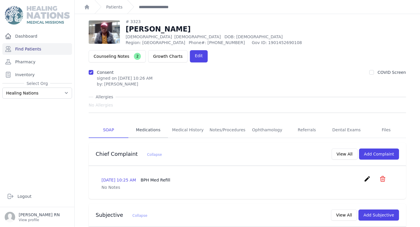
click at [148, 122] on link "Medications" at bounding box center [148, 130] width 40 height 16
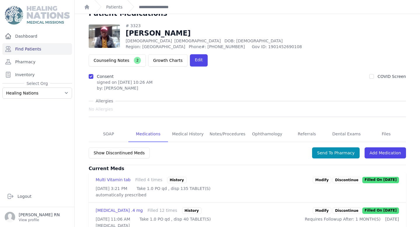
scroll to position [15, 0]
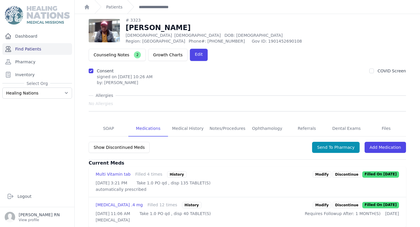
click at [59, 50] on link "Find Patients" at bounding box center [37, 49] width 70 height 12
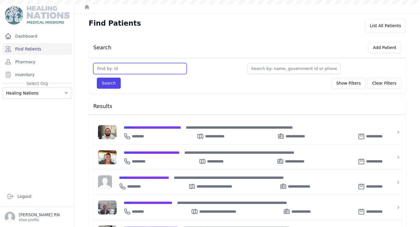
click at [139, 73] on input "text" at bounding box center [139, 68] width 93 height 11
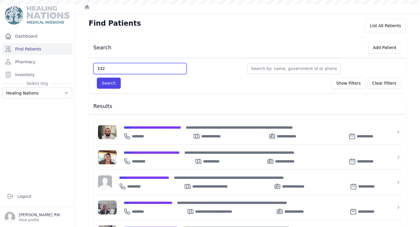
type input "3322"
click at [97, 77] on button "Search" at bounding box center [109, 82] width 24 height 11
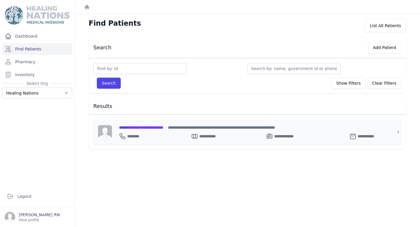
click at [163, 129] on span "**********" at bounding box center [141, 127] width 44 height 4
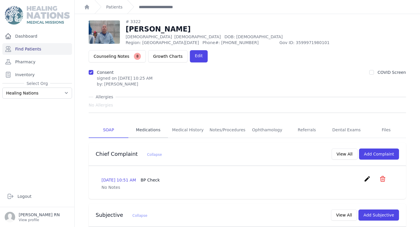
click at [152, 122] on link "Medications" at bounding box center [148, 130] width 40 height 16
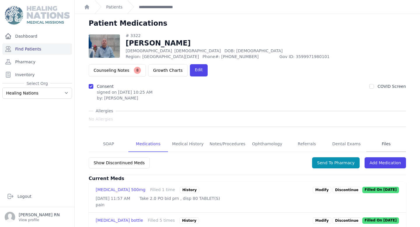
click at [380, 136] on link "Files" at bounding box center [386, 144] width 40 height 16
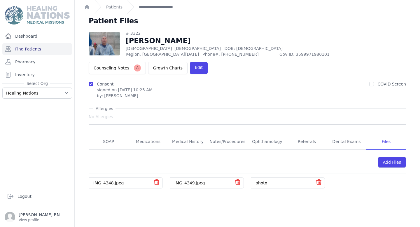
scroll to position [3, 0]
click at [43, 49] on link "Find Patients" at bounding box center [37, 49] width 70 height 12
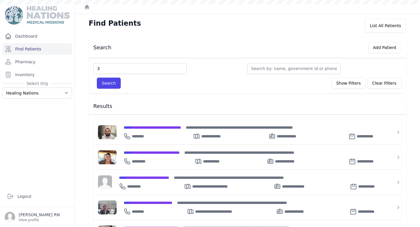
type input "3"
type input "3692"
click at [97, 77] on button "Search" at bounding box center [109, 82] width 24 height 11
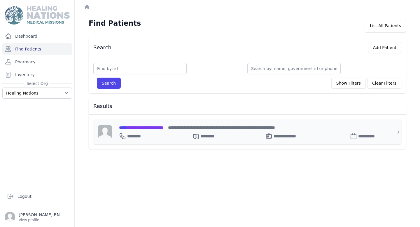
click at [163, 129] on div "**********" at bounding box center [250, 127] width 263 height 6
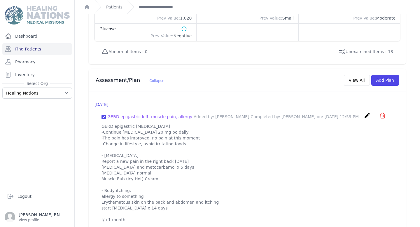
scroll to position [512, 0]
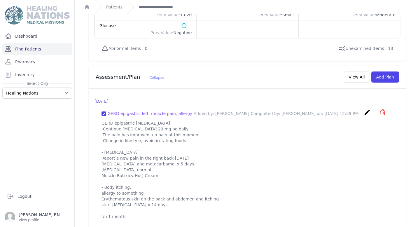
click at [59, 44] on link "Find Patients" at bounding box center [37, 49] width 70 height 12
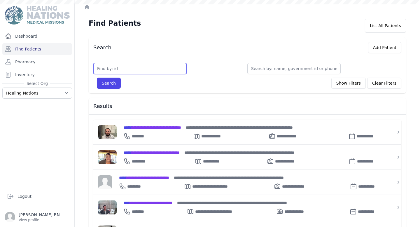
click at [119, 71] on input "text" at bounding box center [139, 68] width 93 height 11
type input "3691"
click at [97, 77] on button "Search" at bounding box center [109, 82] width 24 height 11
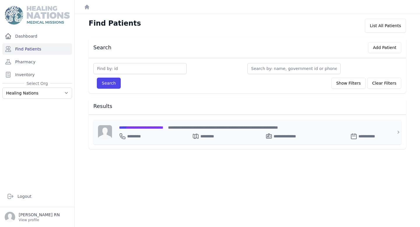
click at [148, 129] on div "**********" at bounding box center [250, 127] width 263 height 6
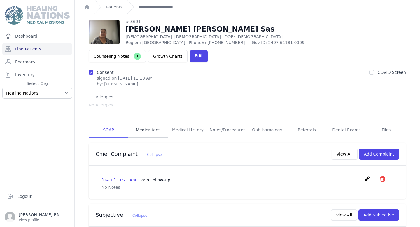
click at [157, 122] on link "Medications" at bounding box center [148, 130] width 40 height 16
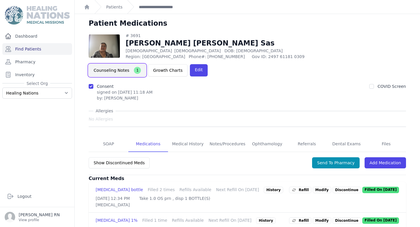
click at [146, 64] on button "Counseling Notes 1" at bounding box center [117, 70] width 57 height 12
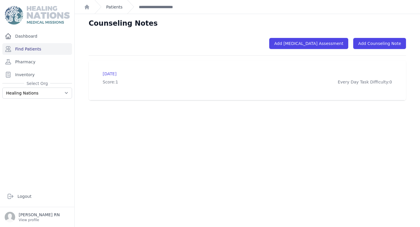
click at [119, 9] on link "Patients" at bounding box center [114, 7] width 16 height 6
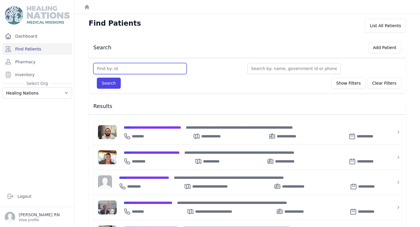
click at [116, 67] on input "text" at bounding box center [139, 68] width 93 height 11
type input "2406"
click at [97, 77] on button "Search" at bounding box center [109, 82] width 24 height 11
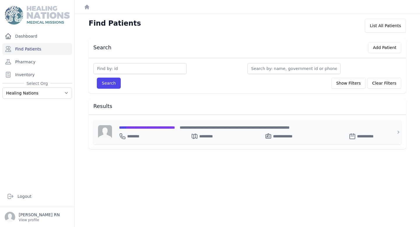
click at [142, 125] on span "**********" at bounding box center [147, 127] width 56 height 4
